Goal: Transaction & Acquisition: Purchase product/service

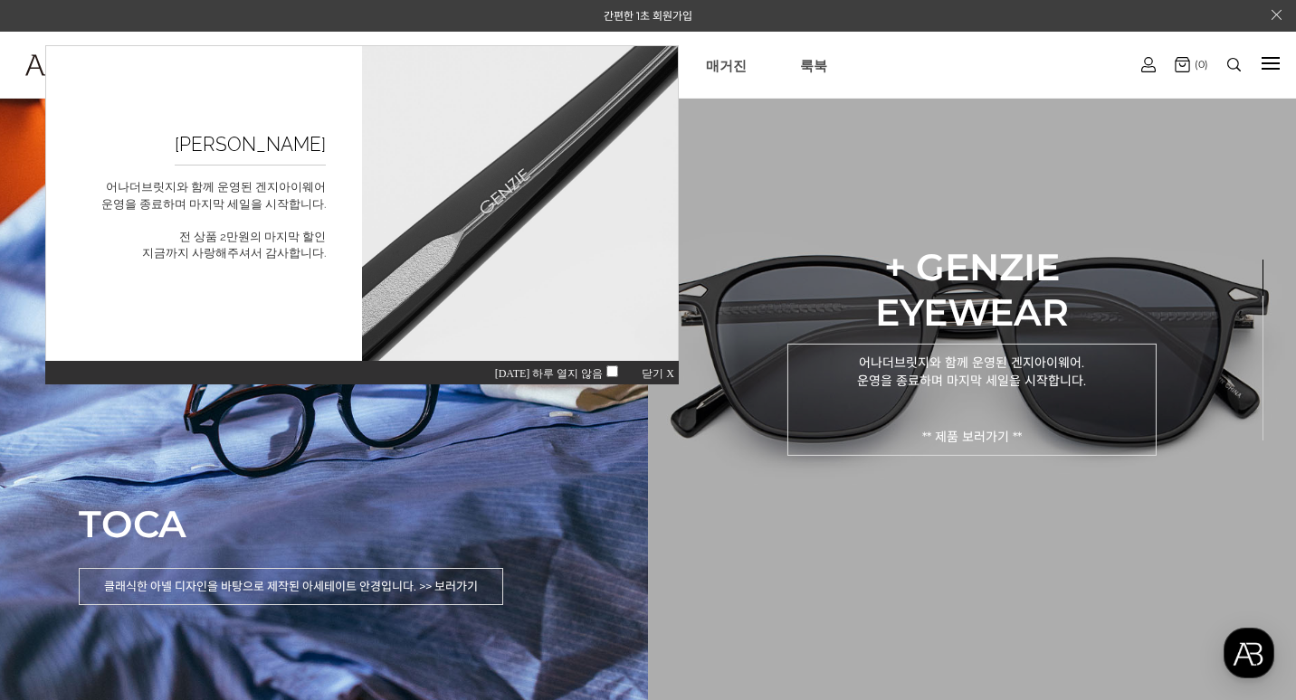
click at [835, 363] on p "어나더브릿지와 함께 운영된 겐지아이웨어. 운영을 종료하며 마지막 세일을 시작합니다. ** 제품 보러가기 **" at bounding box center [971, 400] width 369 height 112
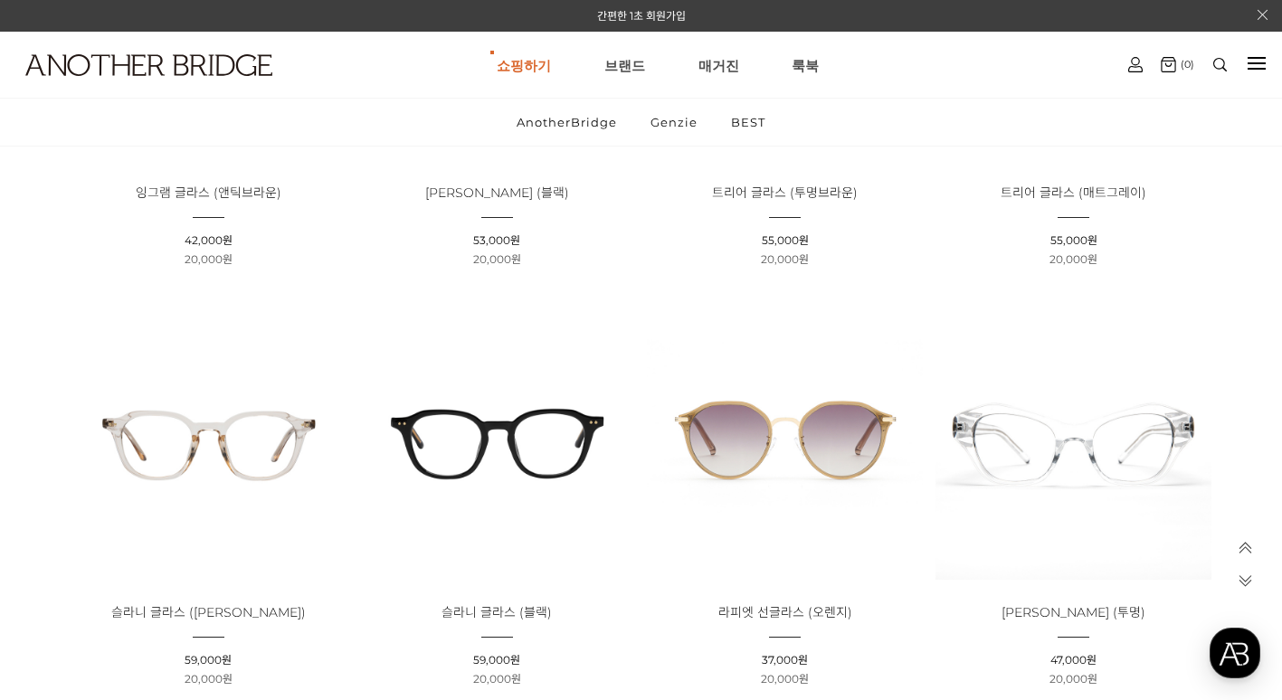
scroll to position [3891, 0]
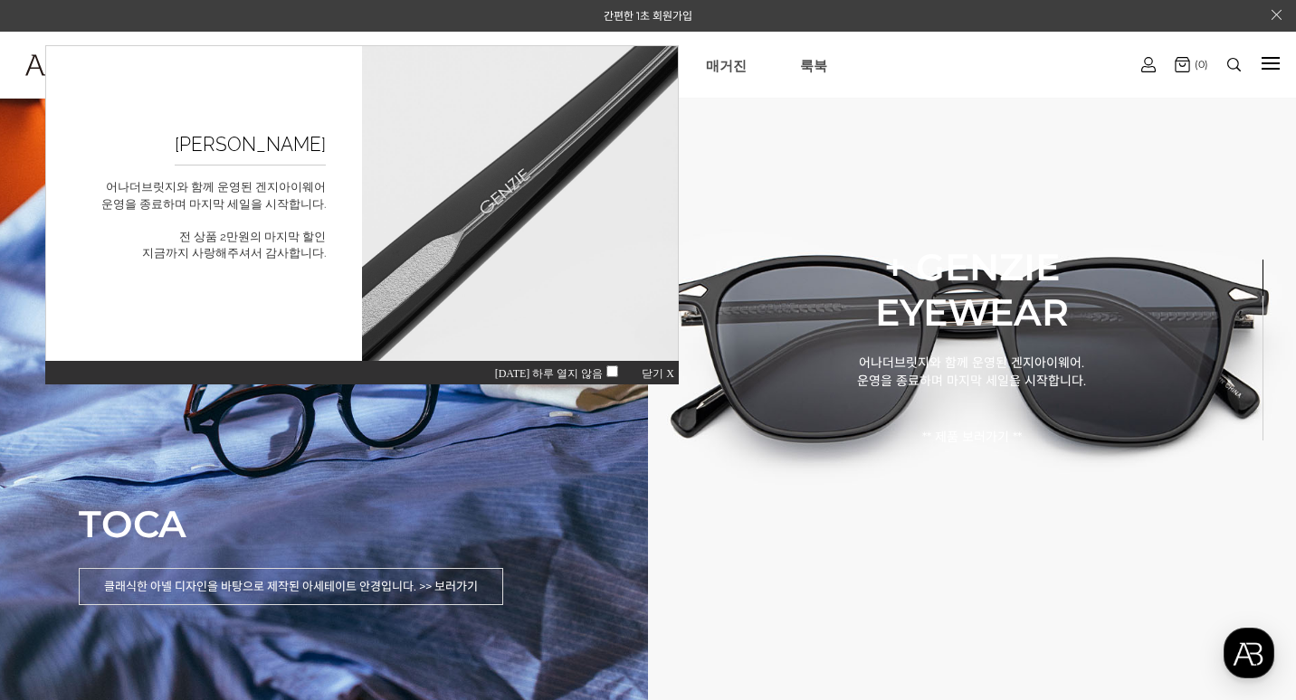
click at [667, 366] on div "오늘 하루 열지 않음 닫기 X" at bounding box center [361, 372] width 633 height 24
click at [661, 375] on span "닫기 X" at bounding box center [658, 373] width 33 height 13
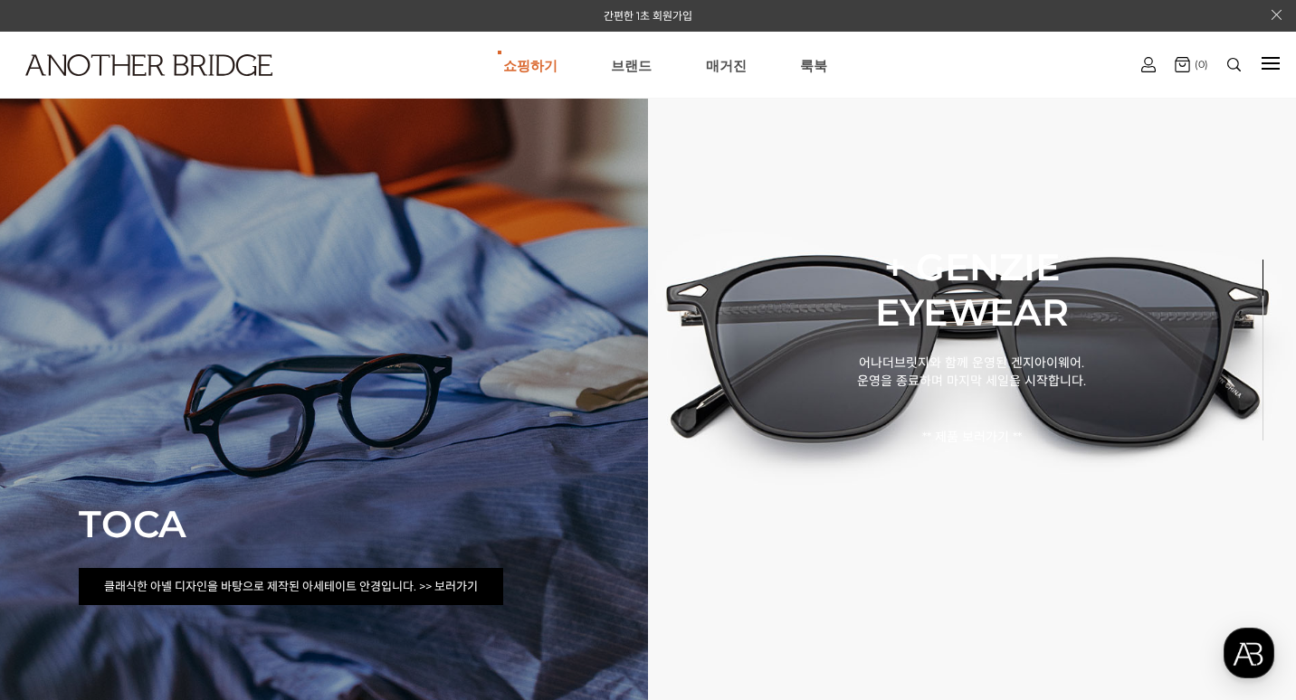
click at [401, 586] on p "클래식한 아넬 디자인을 바탕으로 제작된 아세테이트 안경입니다. >> 보러가기" at bounding box center [291, 586] width 424 height 37
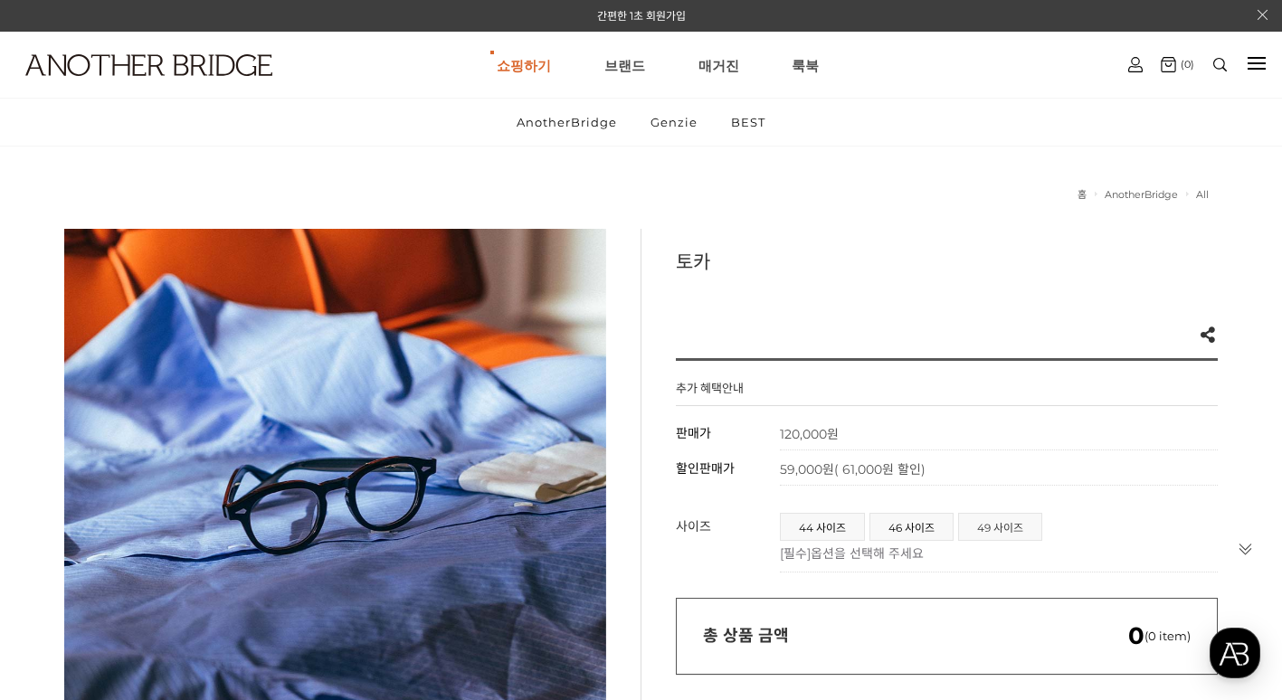
click at [1013, 524] on span "49 사이즈" at bounding box center [1000, 527] width 82 height 26
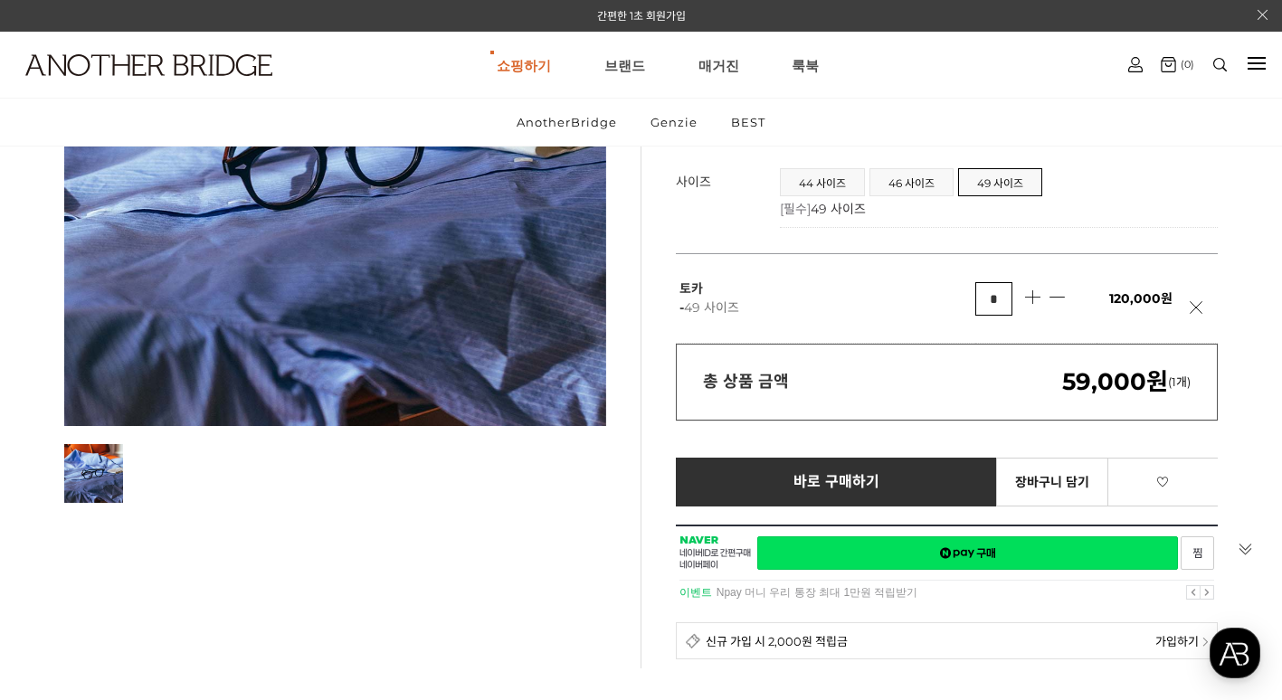
scroll to position [362, 0]
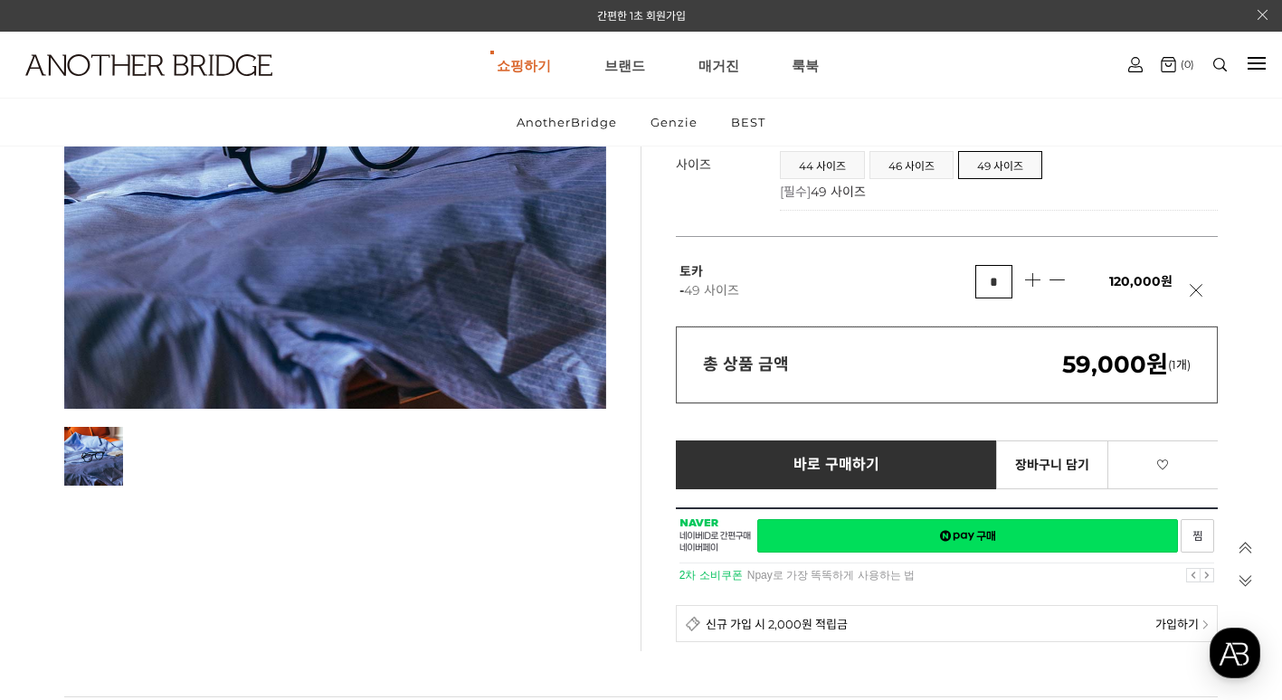
click at [891, 547] on div at bounding box center [947, 548] width 542 height 80
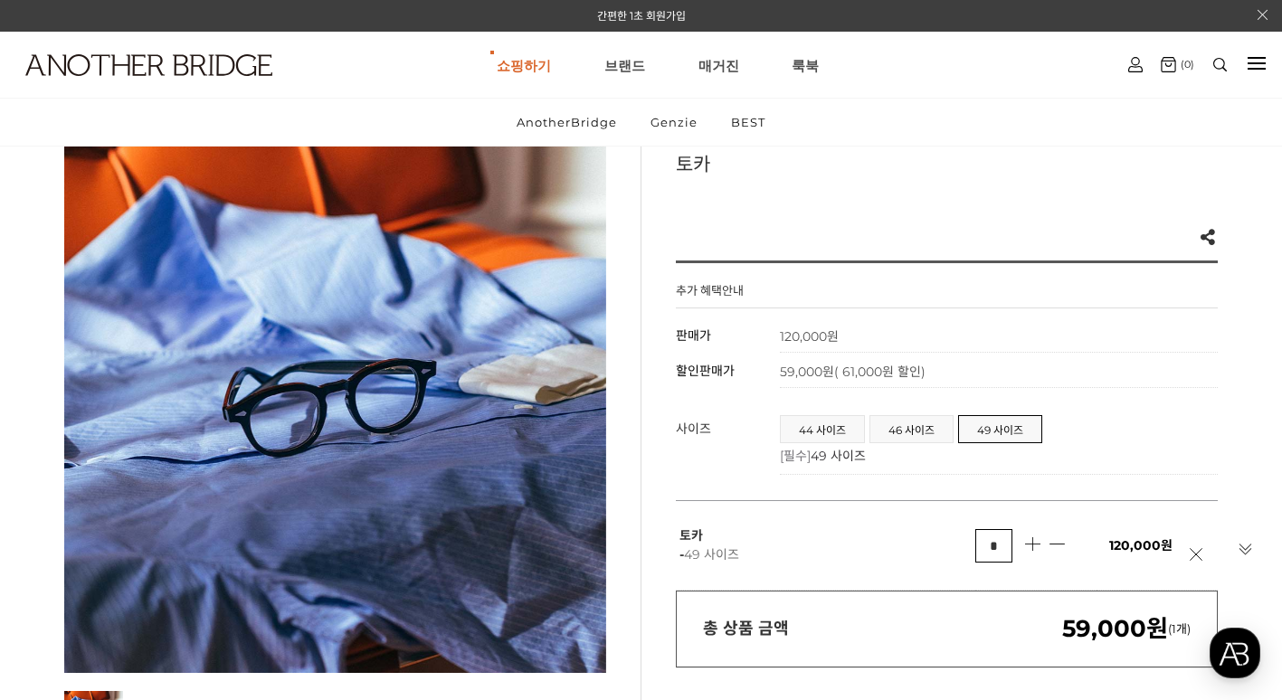
scroll to position [90, 0]
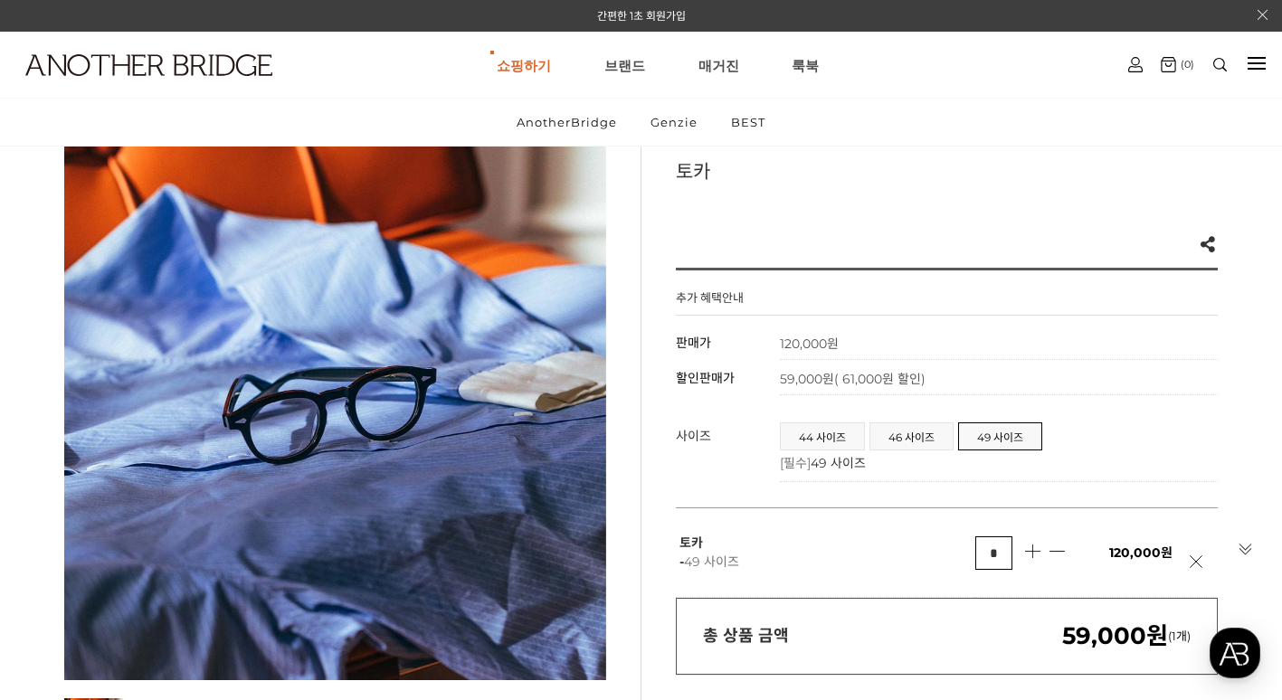
click at [303, 362] on div at bounding box center [335, 409] width 542 height 542
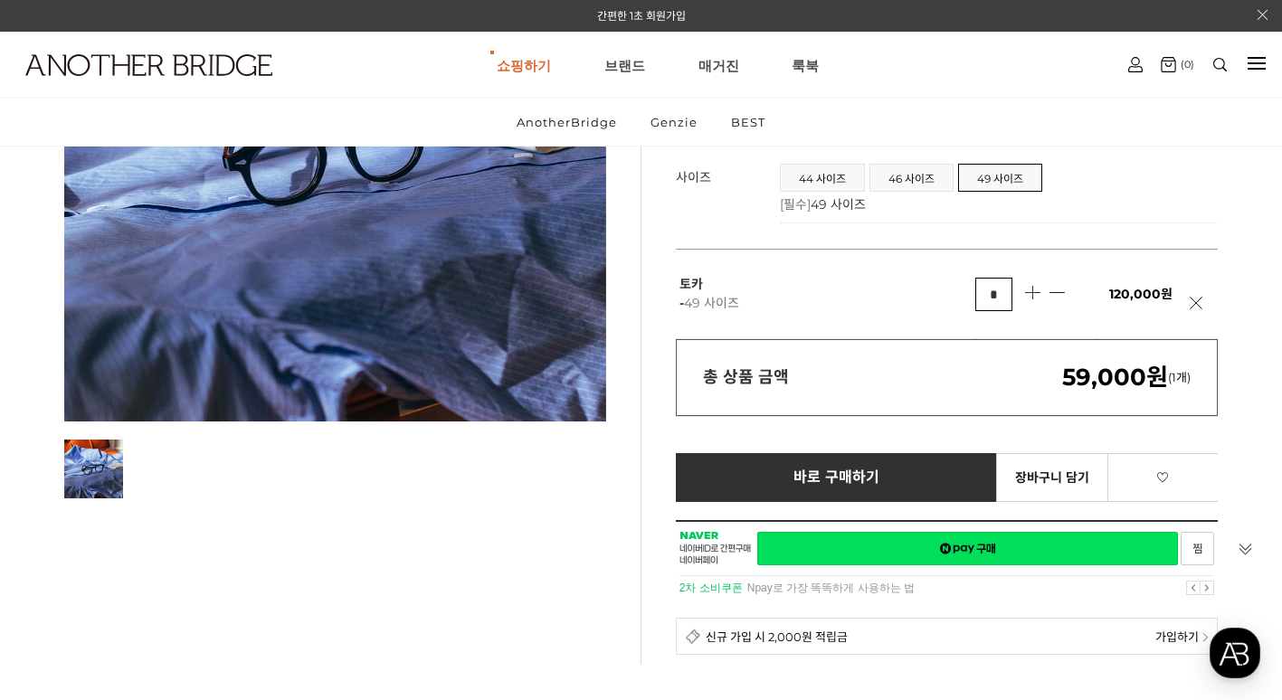
scroll to position [0, 0]
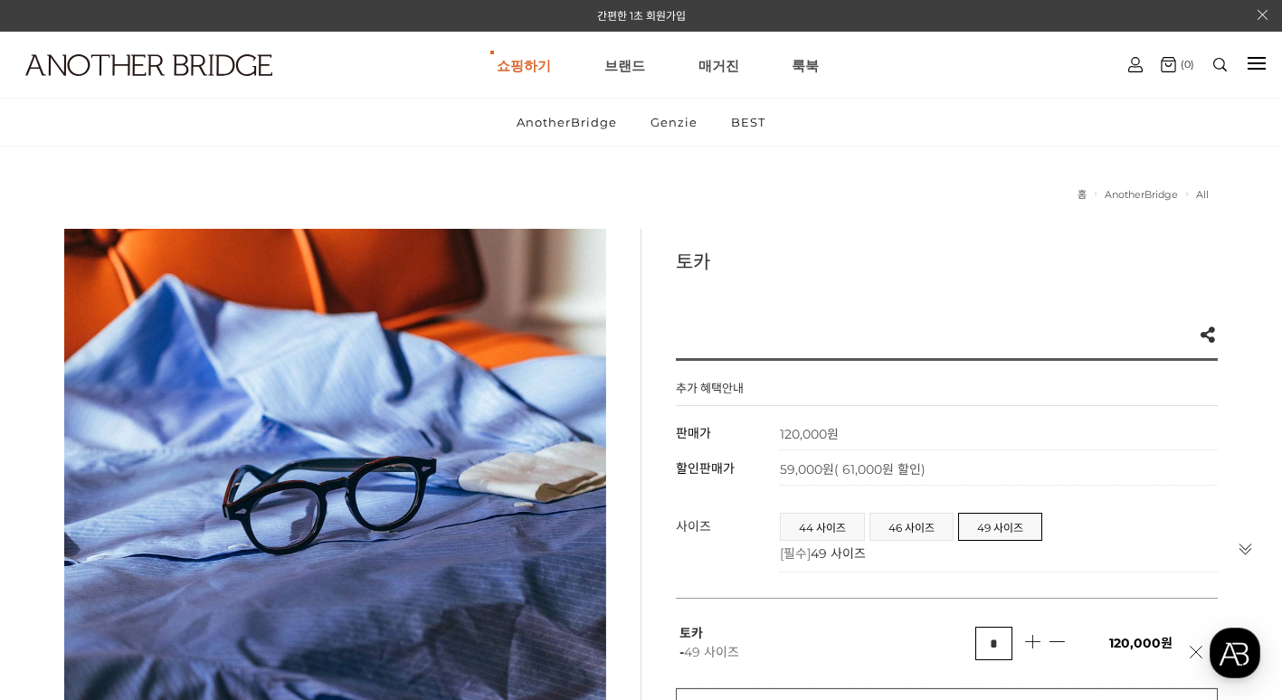
click at [738, 157] on html "간편한 1초 회원가입 상품검색하기 검색 인기검색어 # 상품 상세 검색 바로가기 쇼핑하기 AnotherBridge Genzie BEST 브랜드 …" at bounding box center [641, 350] width 1282 height 700
